Goal: Find specific page/section: Find specific page/section

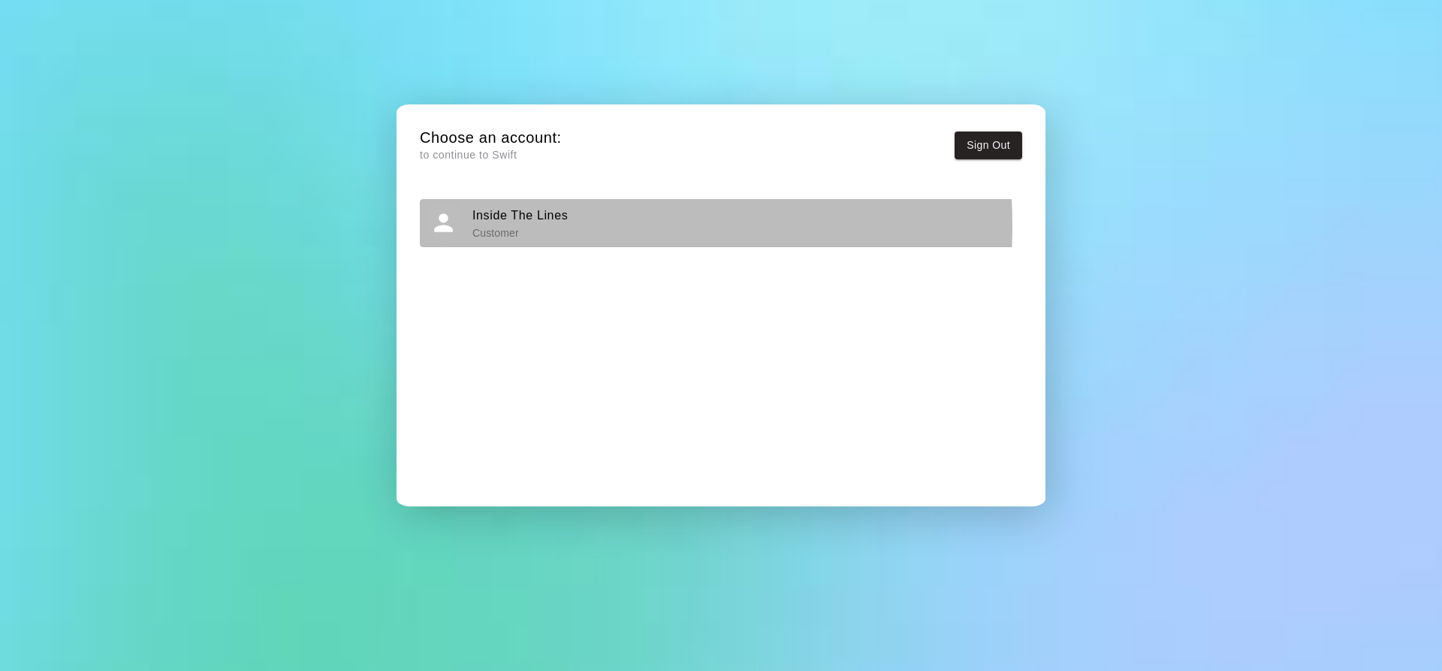
click at [508, 225] on p "Customer" at bounding box center [519, 232] width 95 height 15
drag, startPoint x: 560, startPoint y: 225, endPoint x: 521, endPoint y: 222, distance: 39.1
click at [521, 222] on h6 "Inside The Lines" at bounding box center [519, 216] width 95 height 20
click at [518, 222] on h6 "Inside The Lines" at bounding box center [519, 216] width 95 height 20
click at [497, 224] on h6 "Inside The Lines" at bounding box center [519, 216] width 95 height 20
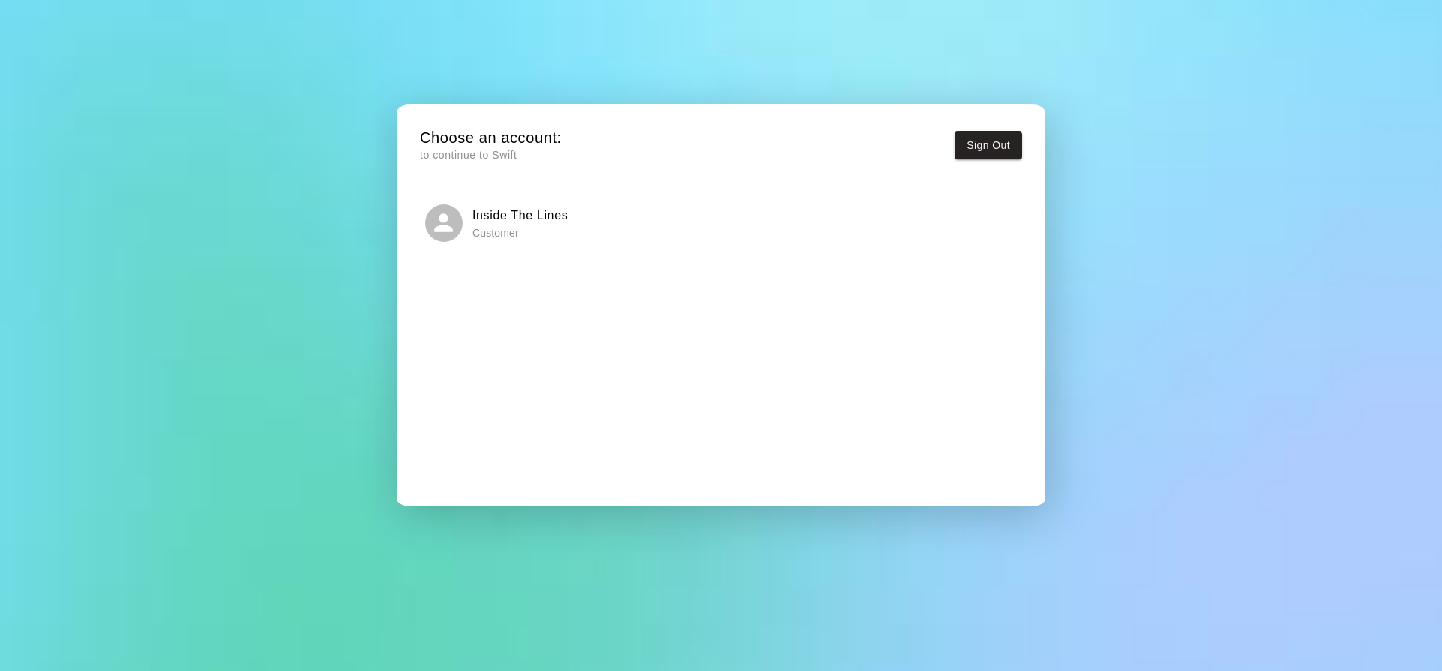
click at [513, 220] on h6 "Inside The Lines" at bounding box center [519, 216] width 95 height 20
click at [523, 228] on p "Customer" at bounding box center [519, 232] width 95 height 15
click at [533, 226] on p "Customer" at bounding box center [519, 232] width 95 height 15
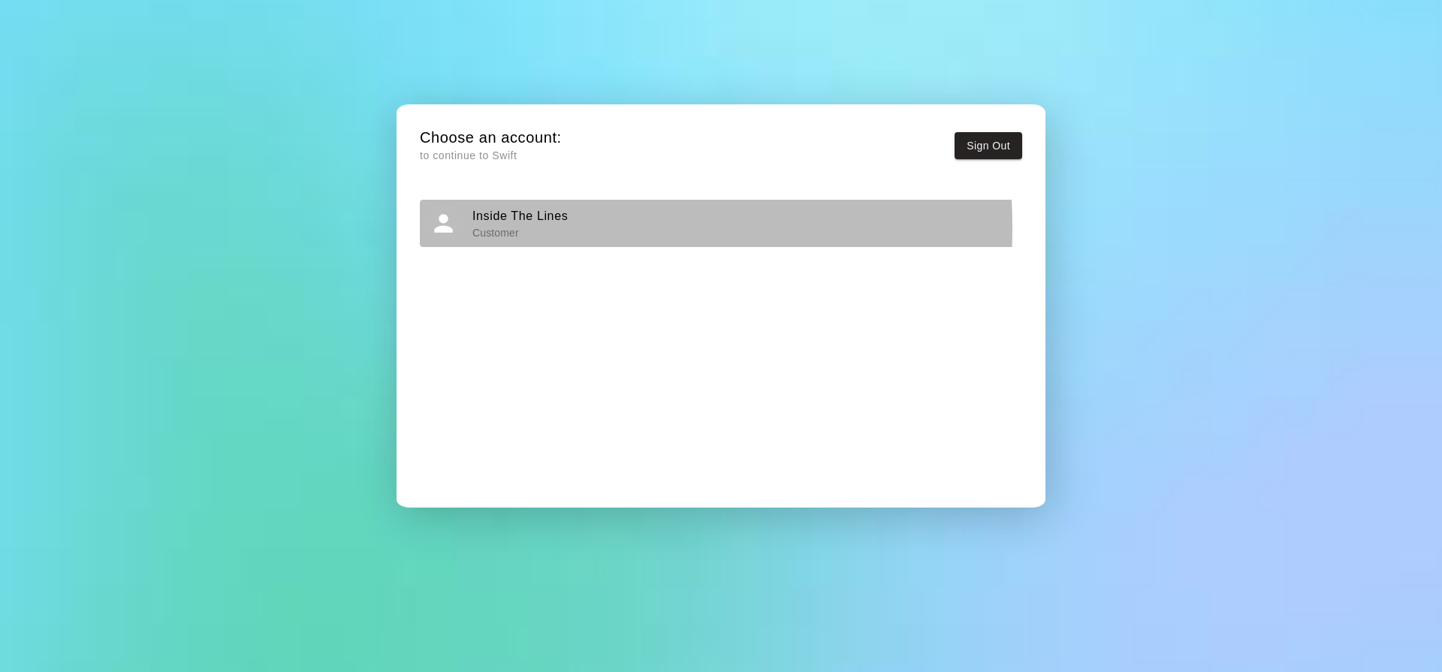
click at [495, 228] on p "Customer" at bounding box center [519, 232] width 95 height 15
